Goal: Check status: Check status

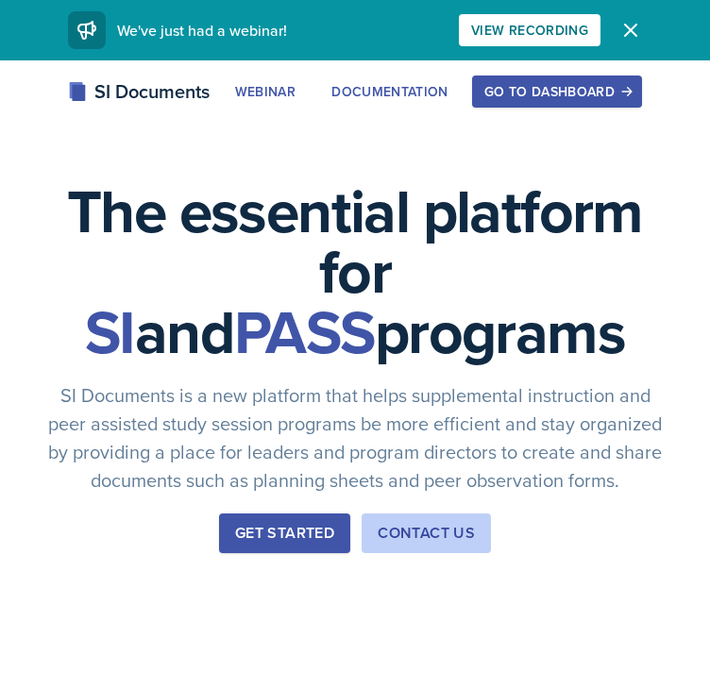
click at [598, 98] on div "Go to Dashboard" at bounding box center [556, 91] width 145 height 15
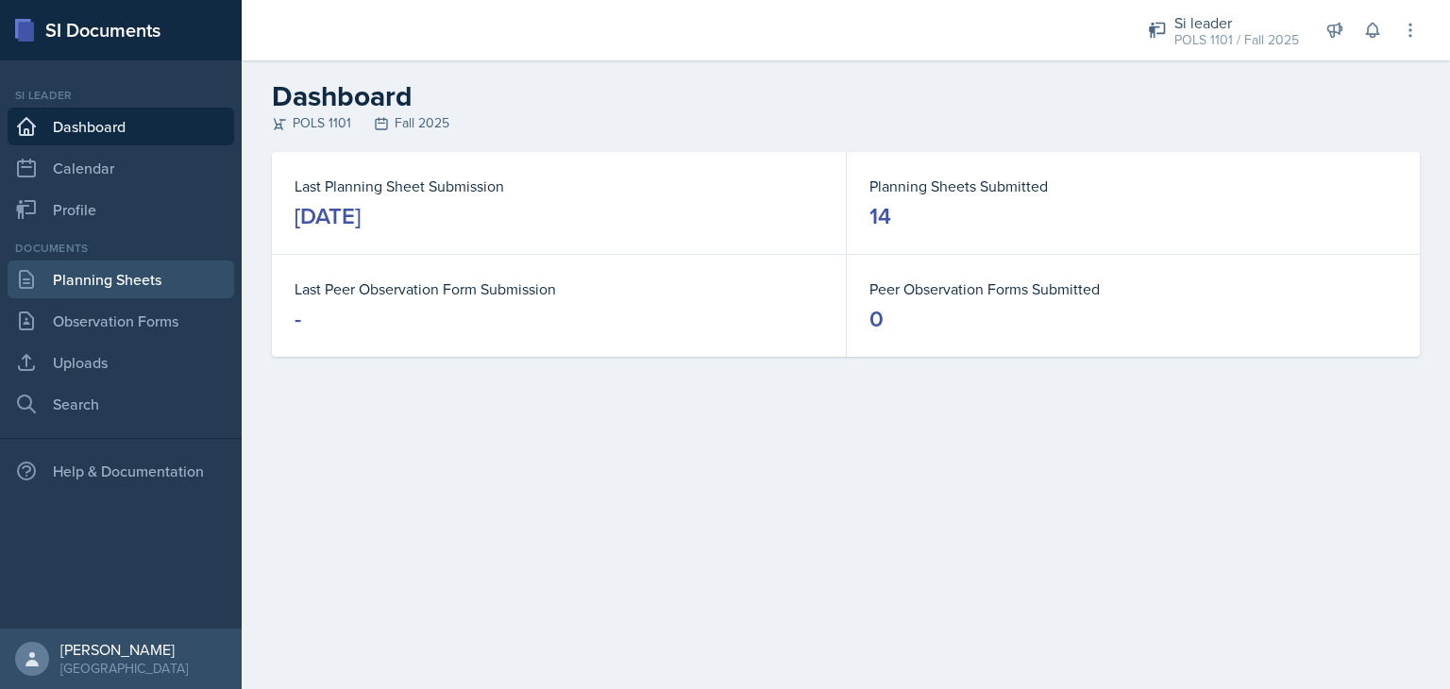
click at [137, 269] on link "Planning Sheets" at bounding box center [121, 279] width 227 height 38
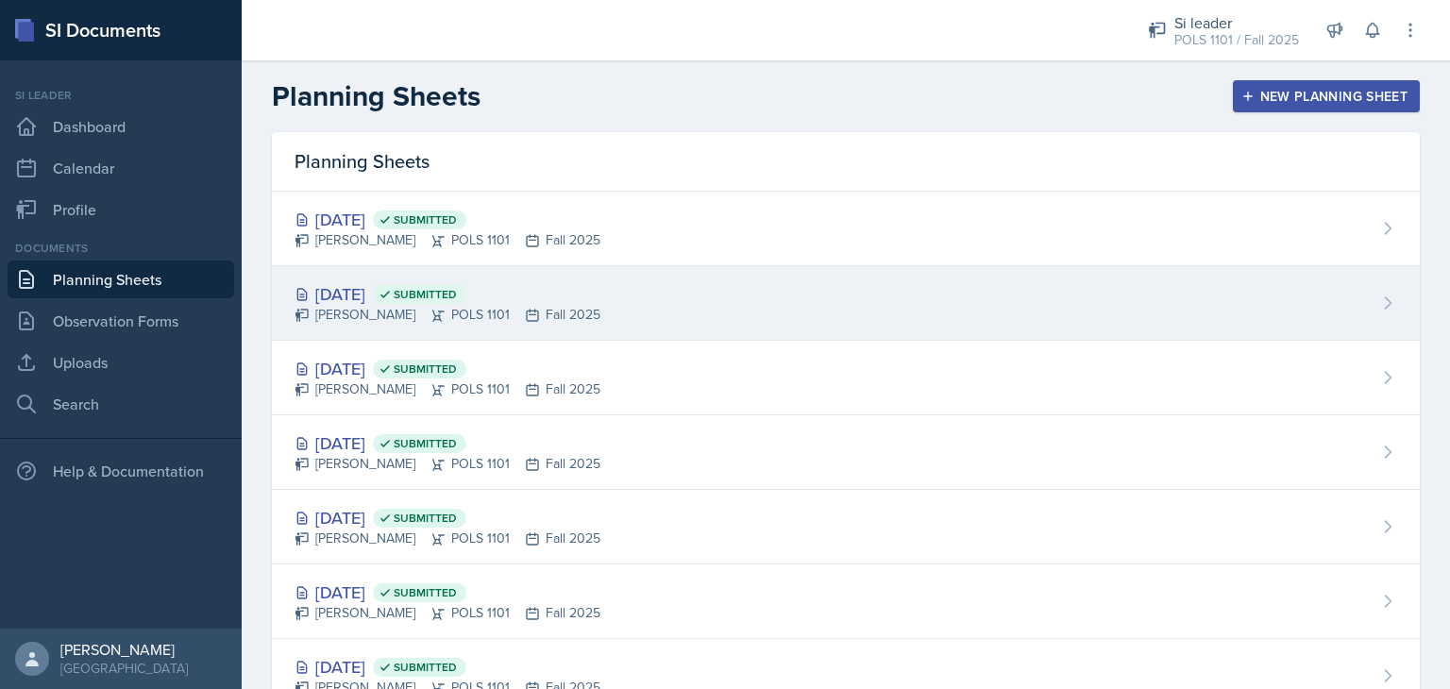
click at [572, 291] on div "[DATE] Submitted" at bounding box center [447, 293] width 306 height 25
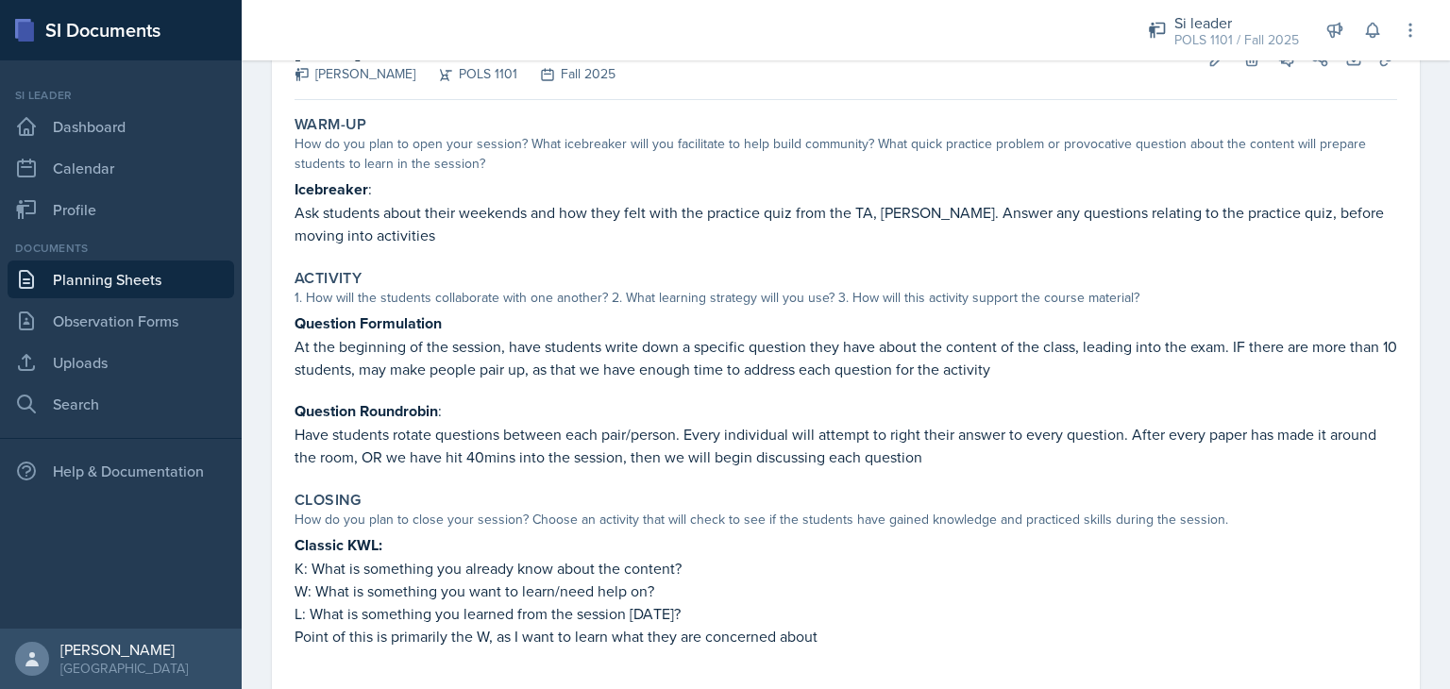
scroll to position [139, 0]
